Goal: Task Accomplishment & Management: Complete application form

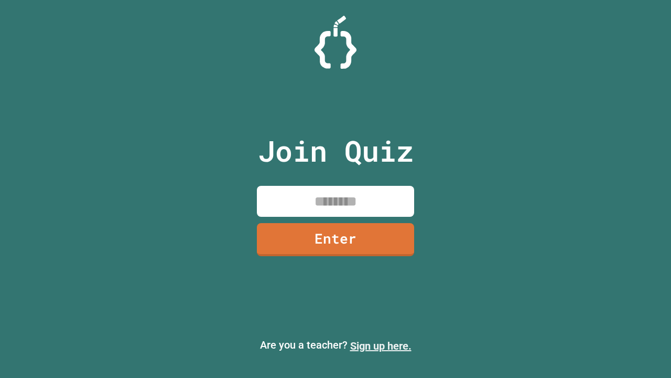
click at [381, 346] on link "Sign up here." at bounding box center [380, 345] width 61 height 13
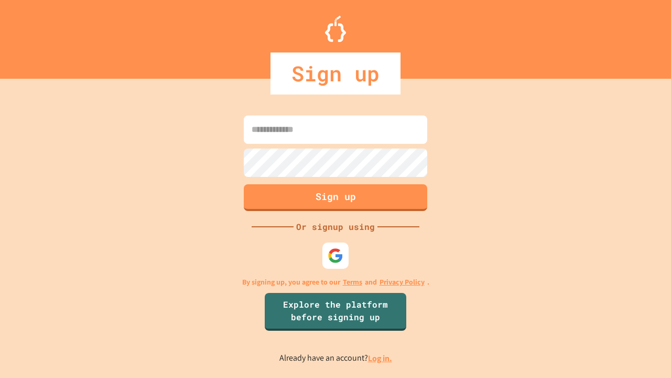
click at [381, 358] on link "Log in." at bounding box center [380, 357] width 24 height 11
